Goal: Contribute content

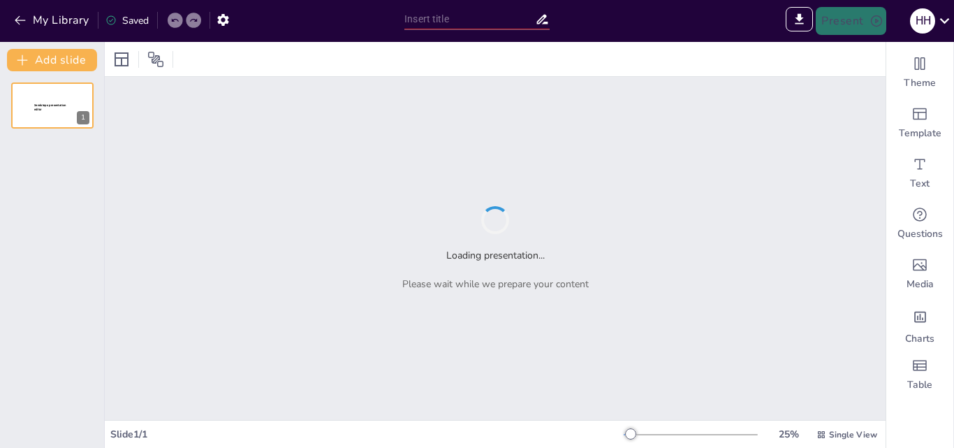
type input "EGYPT"
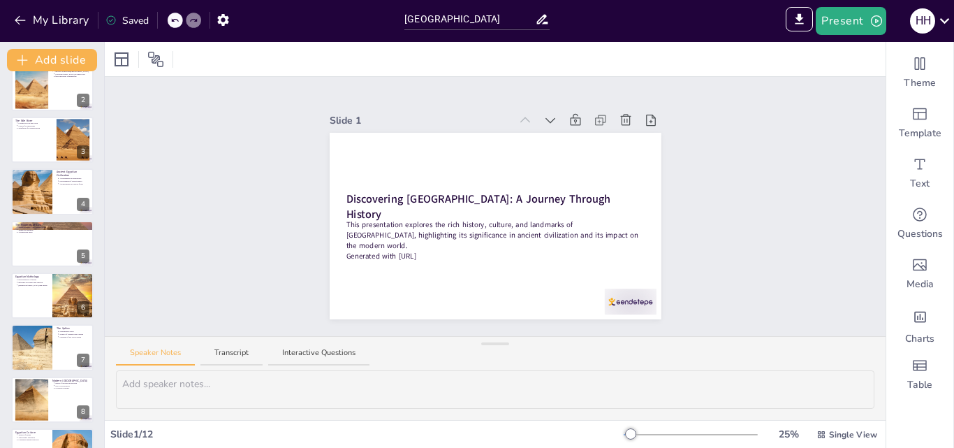
click at [41, 301] on div at bounding box center [52, 295] width 82 height 46
type textarea "The diverse pantheon of [DEMOGRAPHIC_DATA] gods and [DEMOGRAPHIC_DATA] reflects…"
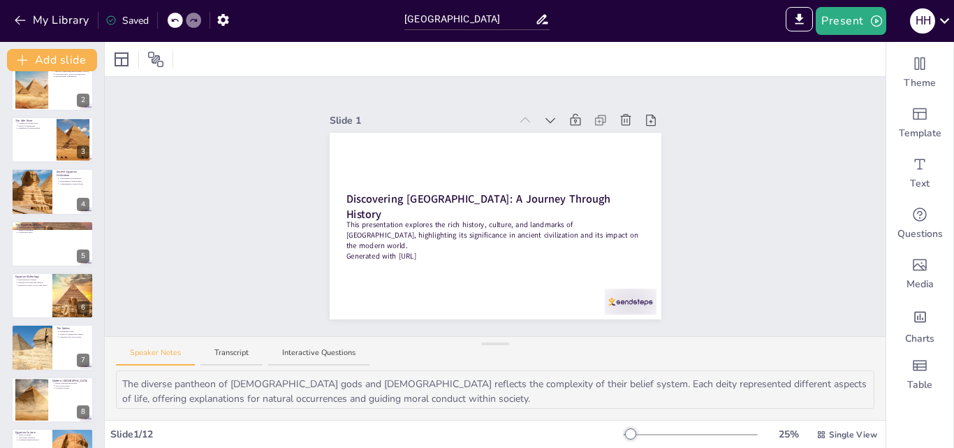
scroll to position [106, 0]
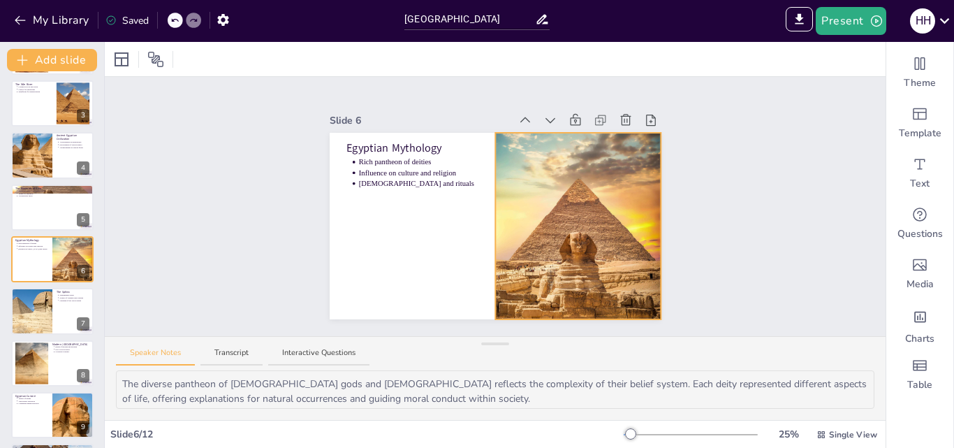
click at [548, 248] on div at bounding box center [578, 225] width 166 height 258
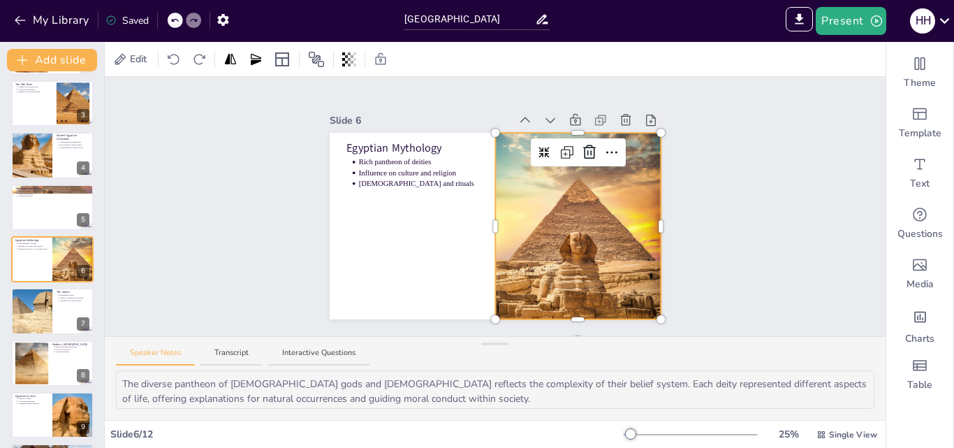
click at [561, 149] on icon at bounding box center [567, 152] width 17 height 17
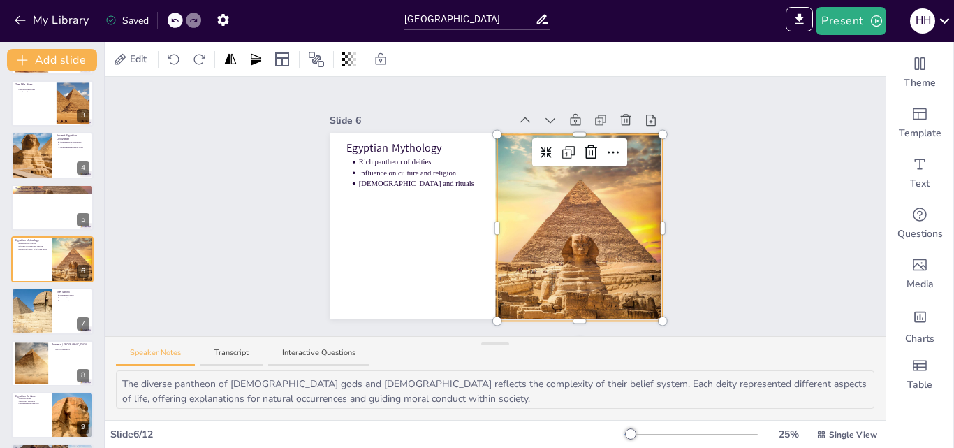
click at [541, 147] on icon at bounding box center [546, 152] width 11 height 11
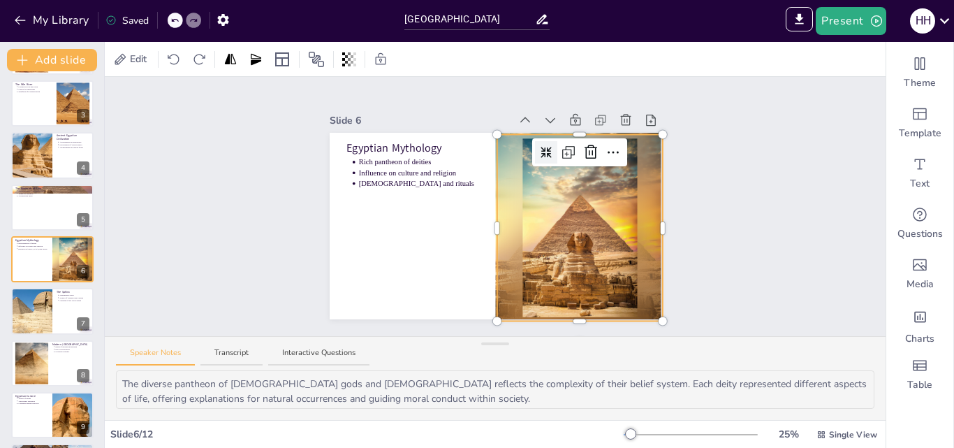
click at [541, 147] on icon at bounding box center [546, 152] width 11 height 11
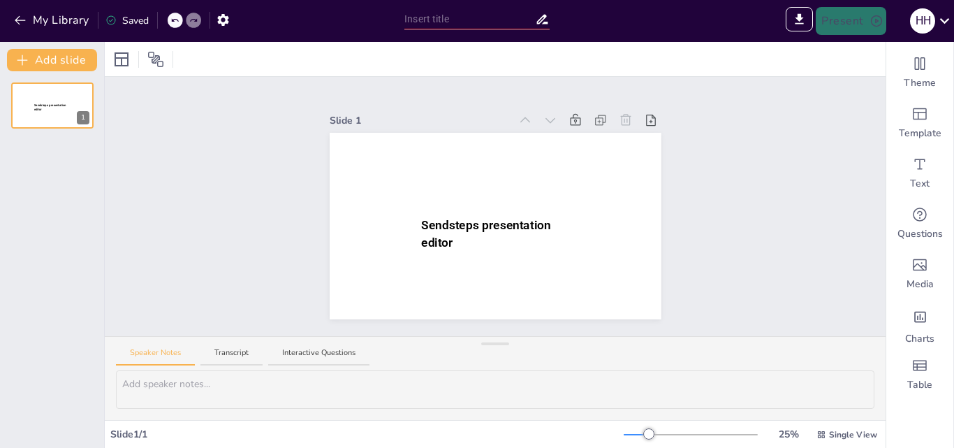
type input "Sendsteps presentation"
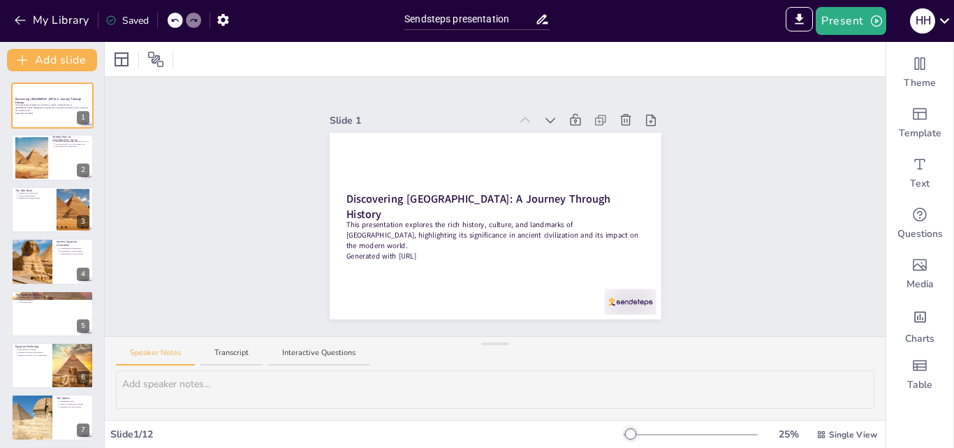
click at [41, 355] on ul "Rich pantheon of deities Influence on culture and religion [DEMOGRAPHIC_DATA] a…" at bounding box center [31, 352] width 33 height 8
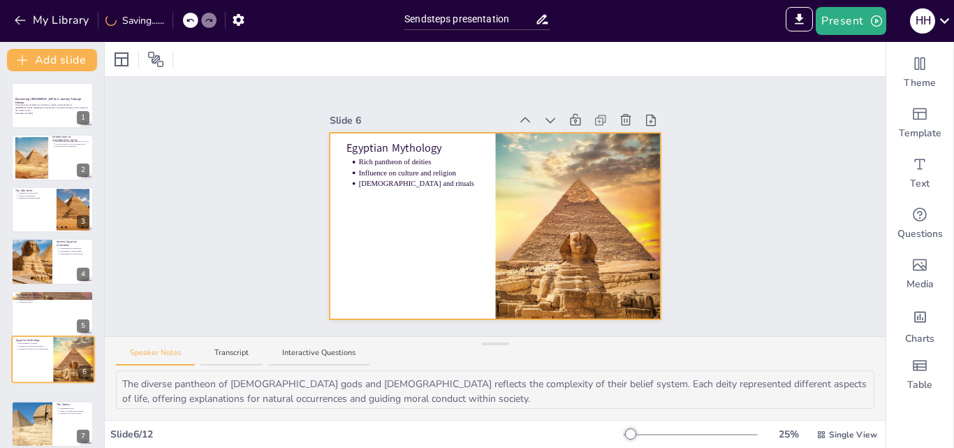
type textarea "The diverse pantheon of [DEMOGRAPHIC_DATA] gods and [DEMOGRAPHIC_DATA] reflects…"
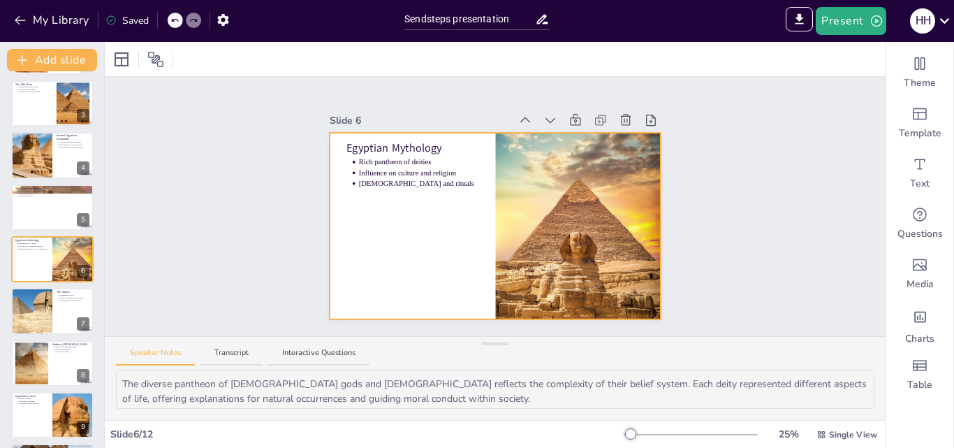
click at [550, 270] on div at bounding box center [578, 225] width 166 height 258
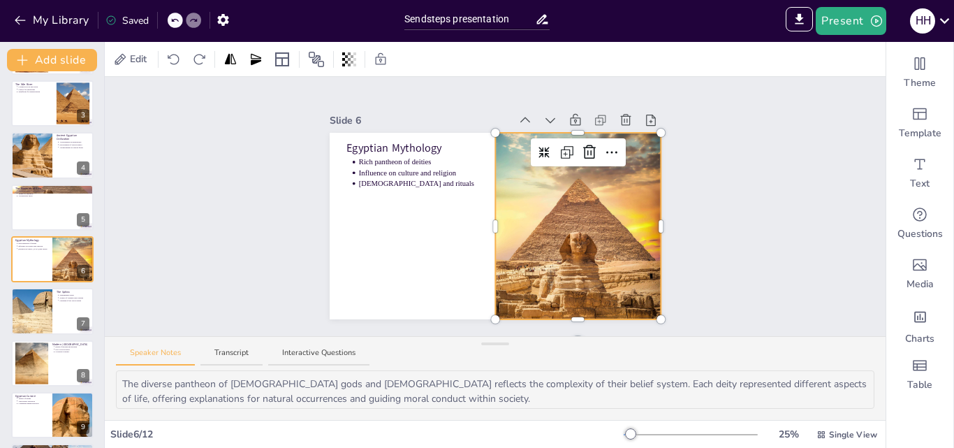
click at [609, 150] on icon at bounding box center [611, 152] width 17 height 17
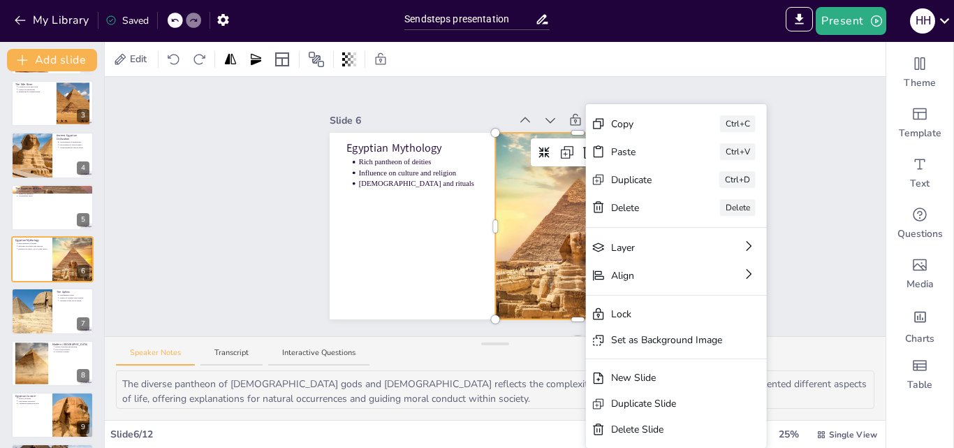
click at [639, 124] on div "Copy" at bounding box center [646, 124] width 70 height 15
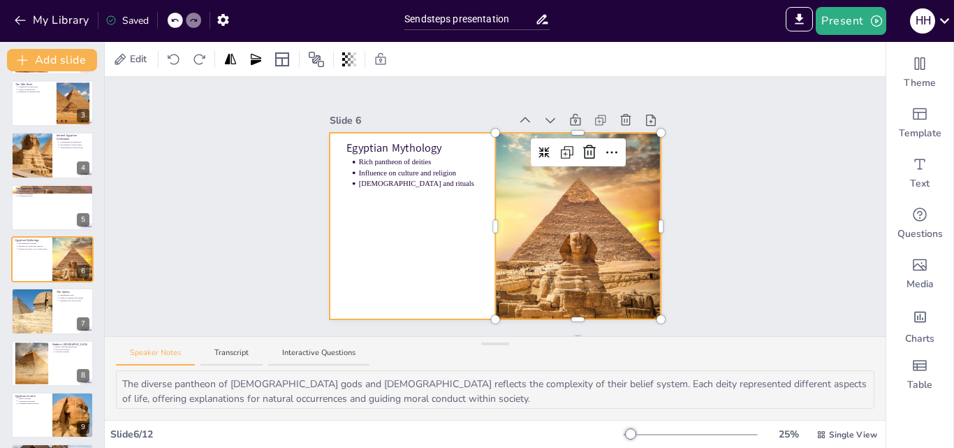
click at [399, 224] on div at bounding box center [496, 226] width 332 height 186
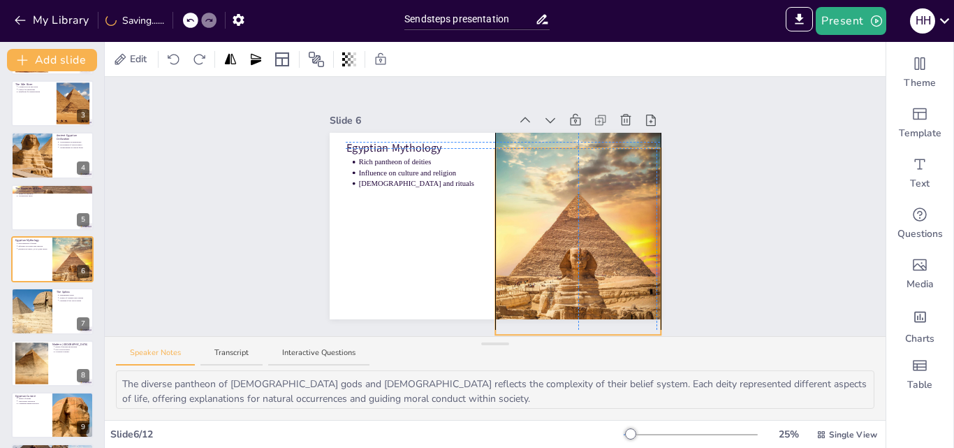
drag, startPoint x: 578, startPoint y: 258, endPoint x: 577, endPoint y: 269, distance: 10.5
click at [577, 269] on div at bounding box center [578, 241] width 166 height 258
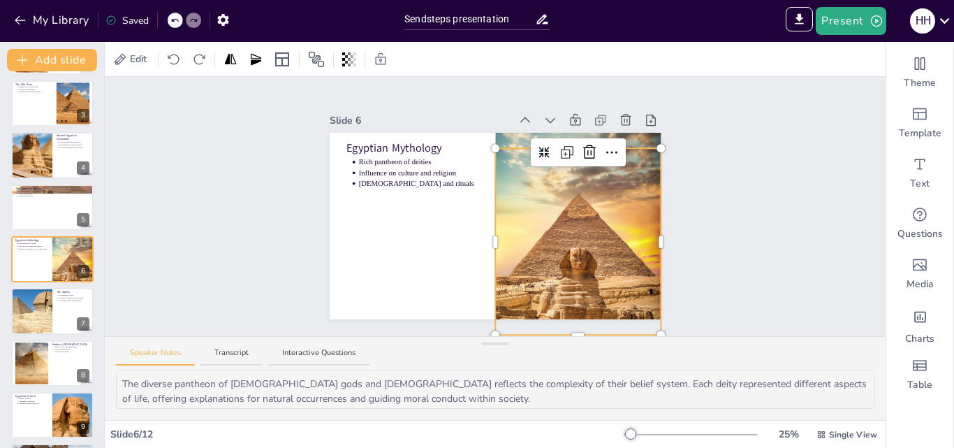
drag, startPoint x: 507, startPoint y: 229, endPoint x: 510, endPoint y: 217, distance: 12.2
click at [508, 229] on div at bounding box center [578, 241] width 166 height 258
click at [559, 146] on icon at bounding box center [567, 152] width 17 height 17
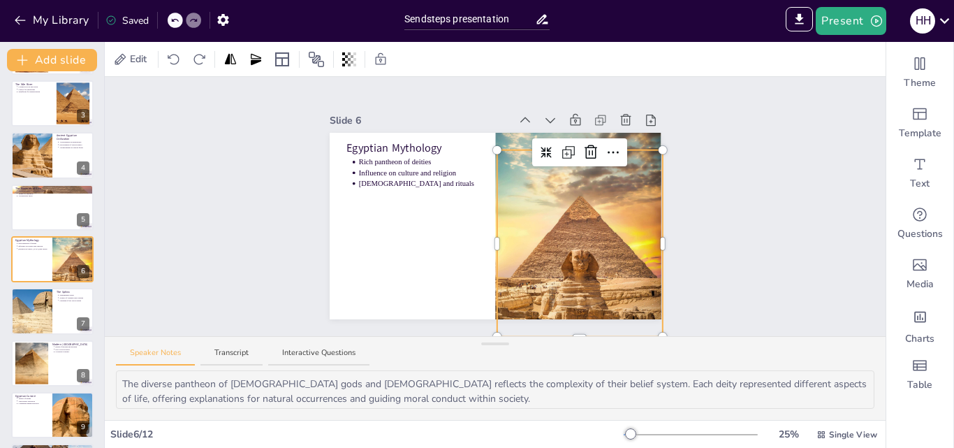
click at [560, 146] on icon at bounding box center [568, 152] width 17 height 17
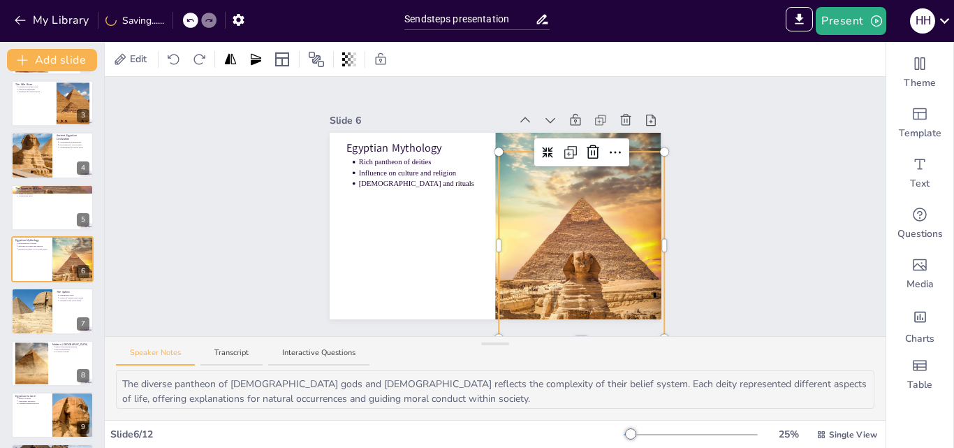
click at [562, 146] on icon at bounding box center [570, 152] width 17 height 17
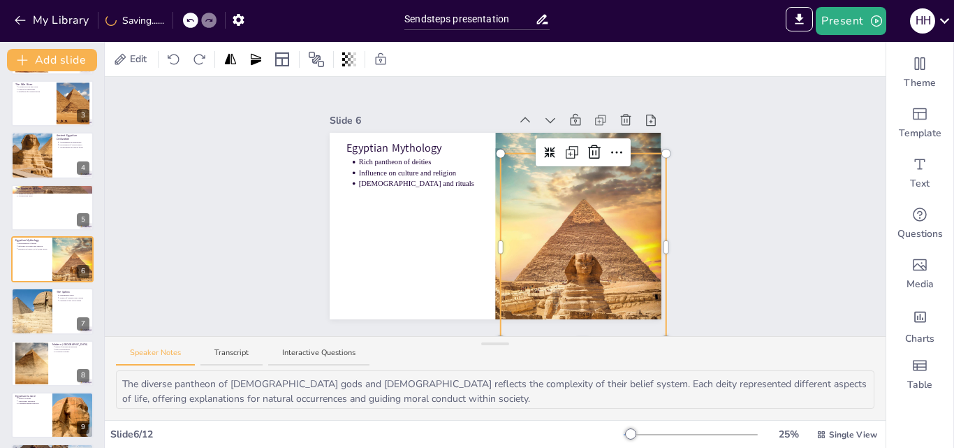
click at [564, 146] on icon at bounding box center [572, 152] width 17 height 17
click at [566, 146] on icon at bounding box center [574, 152] width 17 height 17
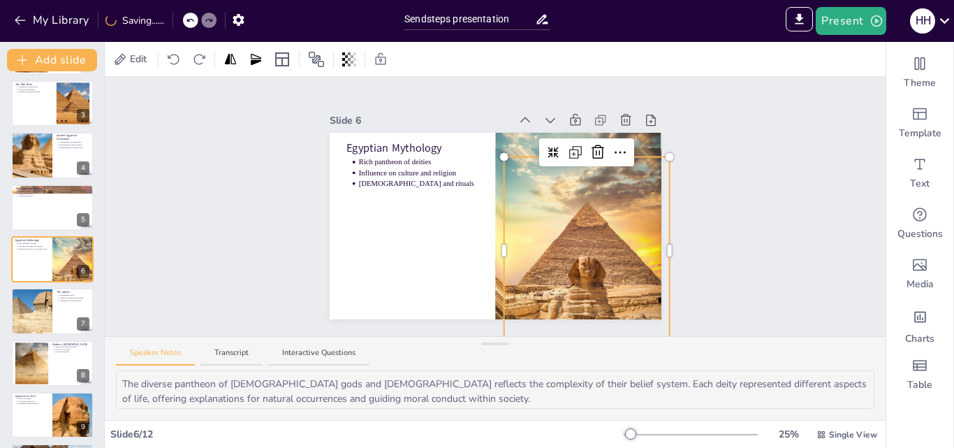
click at [570, 149] on icon at bounding box center [574, 153] width 8 height 8
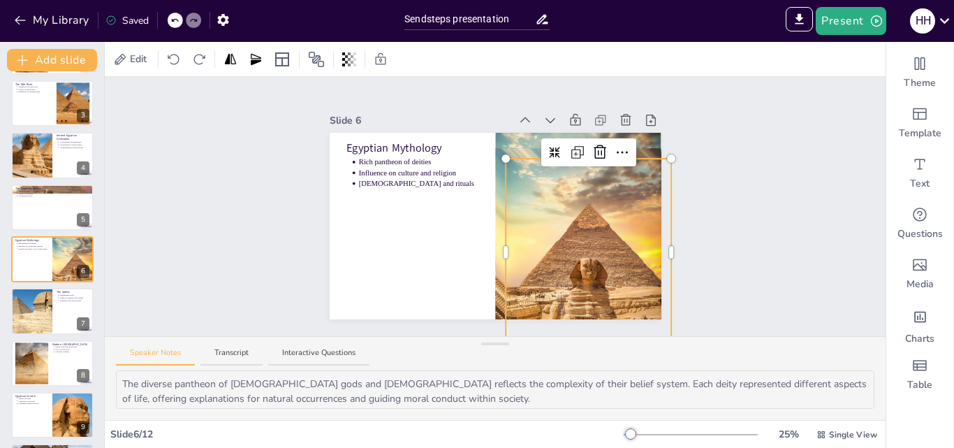
click at [614, 144] on icon at bounding box center [622, 152] width 17 height 17
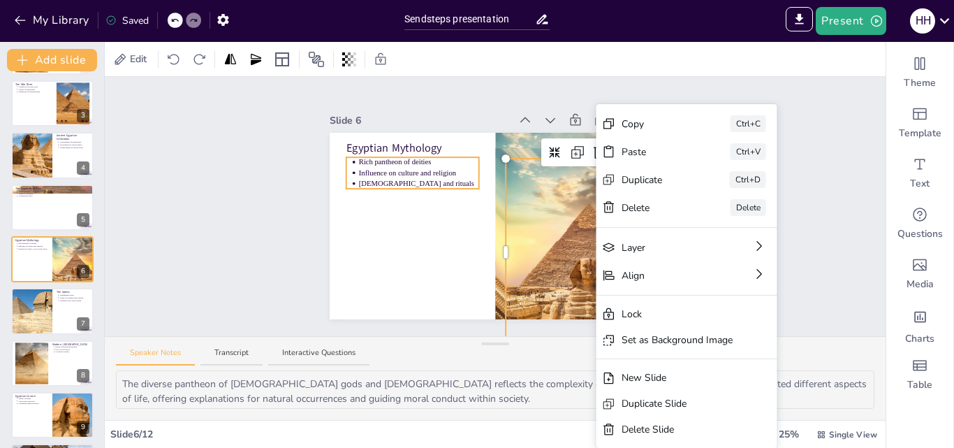
click at [409, 133] on div "Egyptian Mythology Rich pantheon of deities Influence on culture and religion […" at bounding box center [496, 133] width 332 height 0
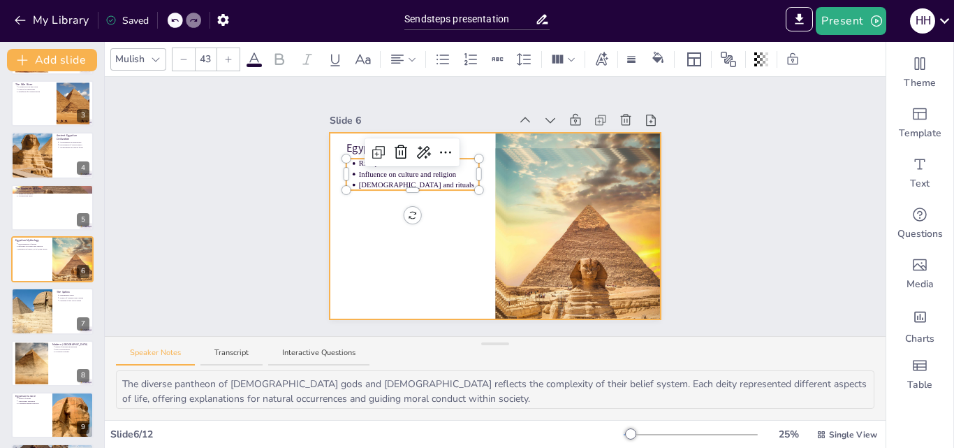
click at [506, 193] on div at bounding box center [589, 251] width 166 height 258
